Goal: Navigation & Orientation: Find specific page/section

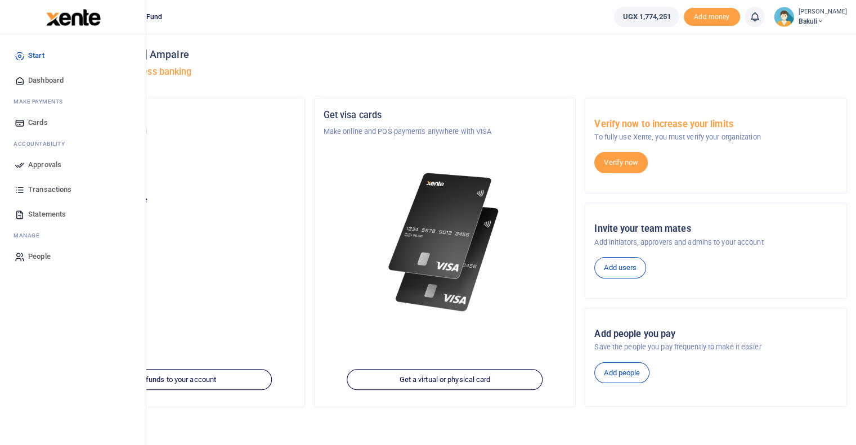
click at [20, 165] on icon at bounding box center [20, 165] width 10 height 10
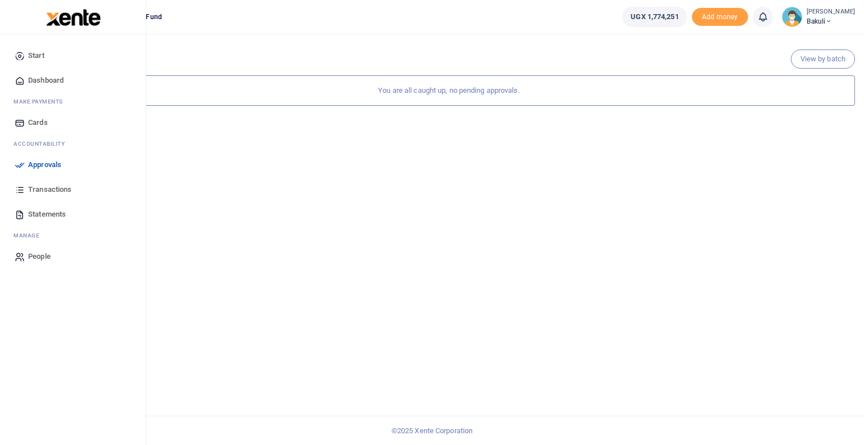
click at [20, 164] on icon at bounding box center [20, 165] width 10 height 10
click at [32, 190] on span "Transactions" at bounding box center [49, 189] width 43 height 11
